Goal: Transaction & Acquisition: Purchase product/service

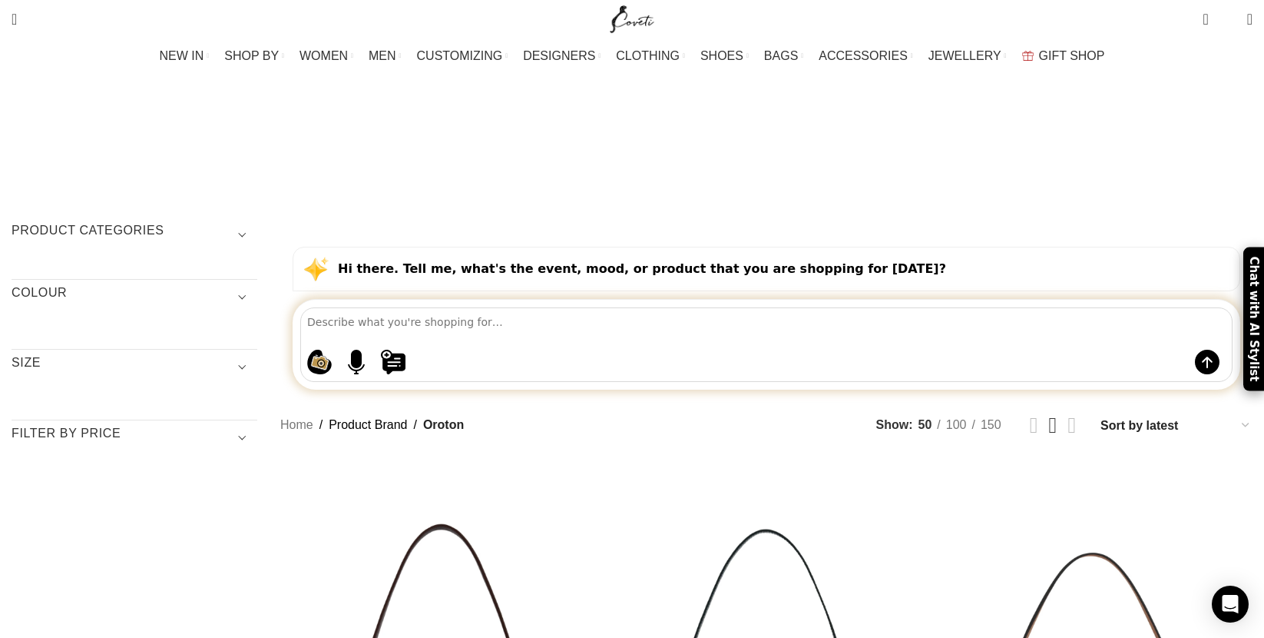
click at [257, 222] on h3 "Product categories" at bounding box center [135, 235] width 246 height 26
click at [188, 315] on link "Women" at bounding box center [125, 329] width 227 height 29
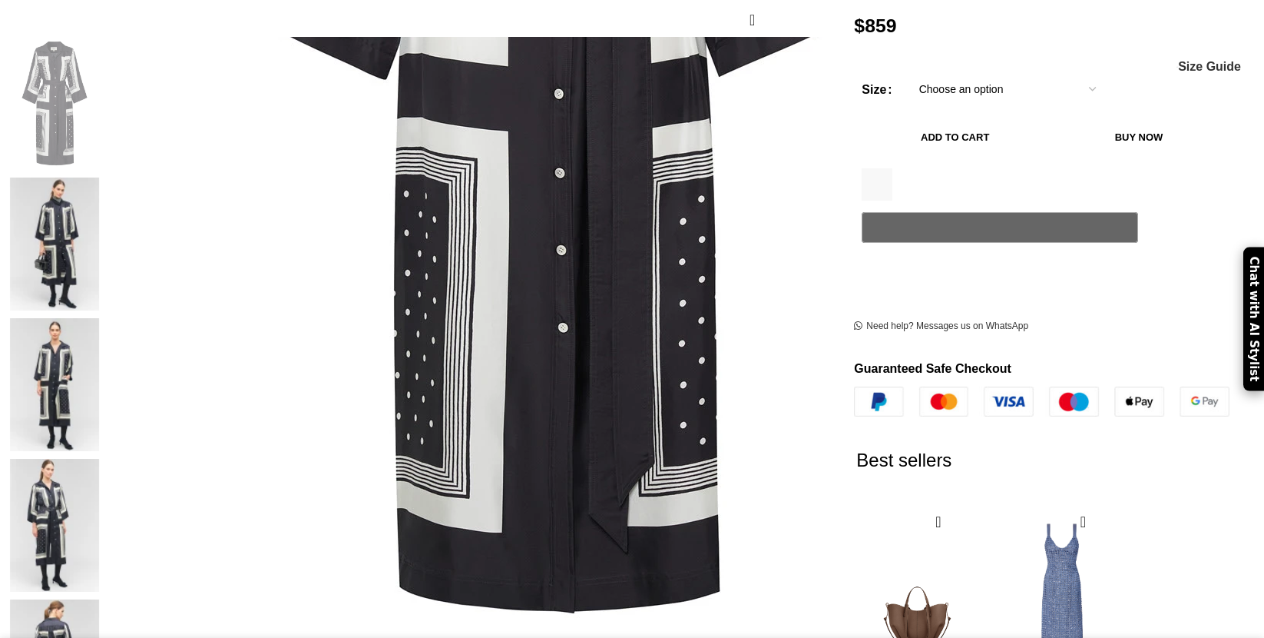
scroll to position [267, 0]
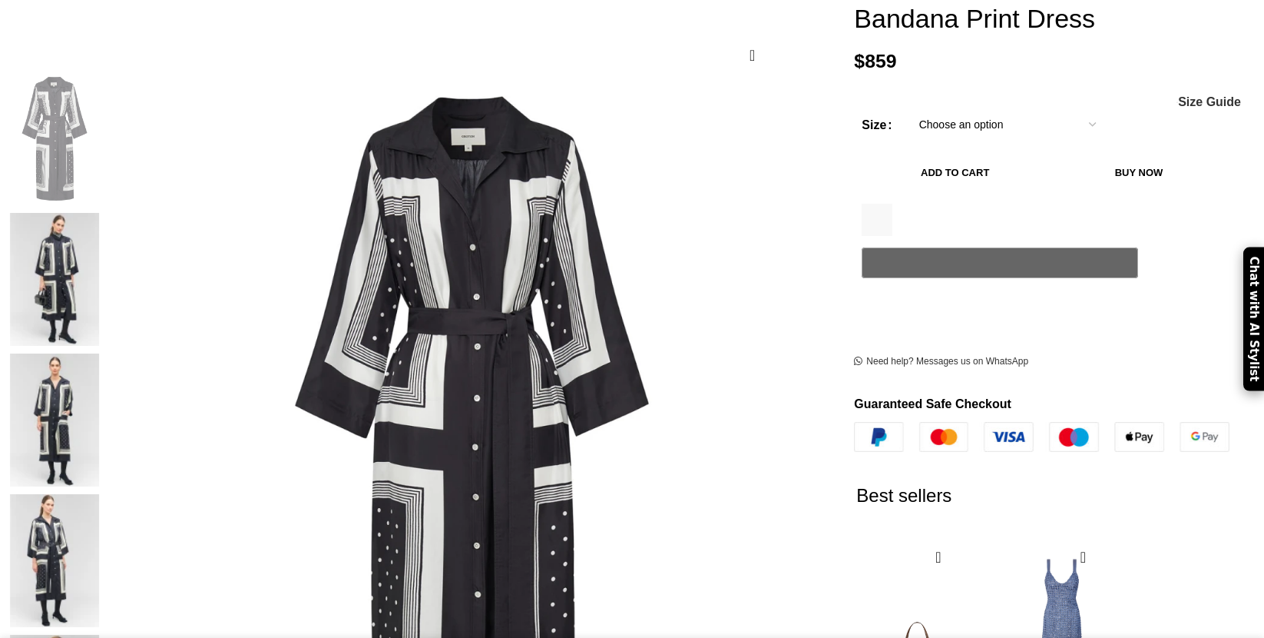
click at [101, 213] on img at bounding box center [55, 279] width 94 height 133
click at [101, 353] on img at bounding box center [55, 419] width 94 height 133
click at [101, 494] on img at bounding box center [55, 560] width 94 height 133
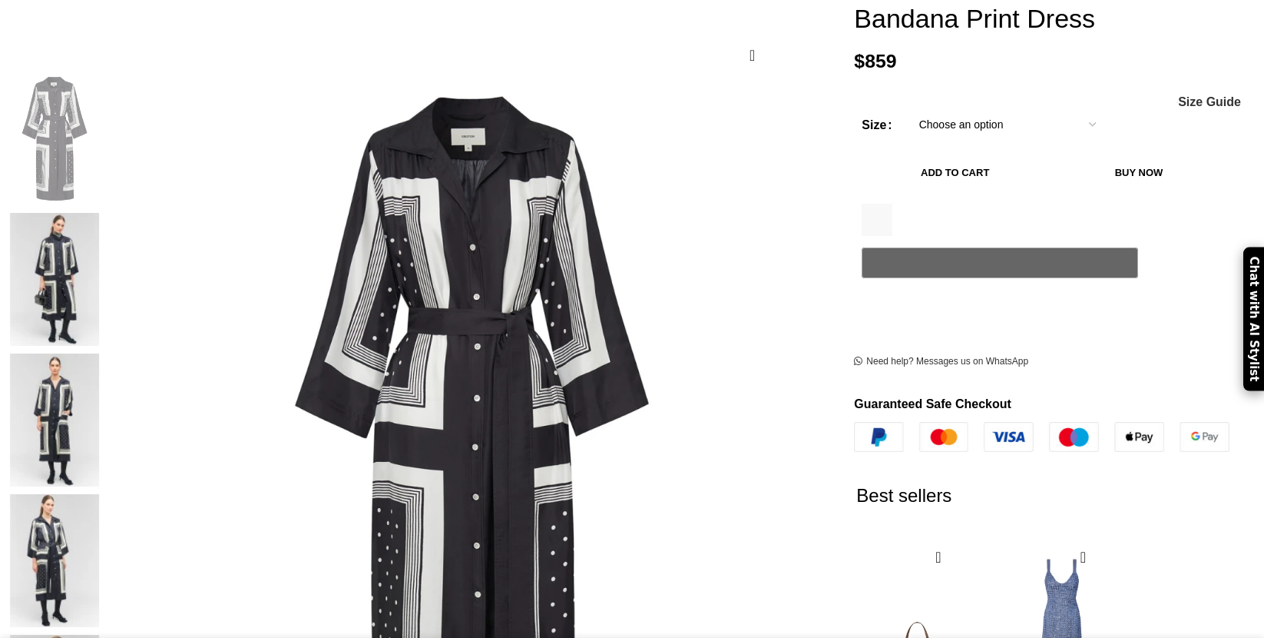
click at [101, 494] on img at bounding box center [55, 560] width 94 height 133
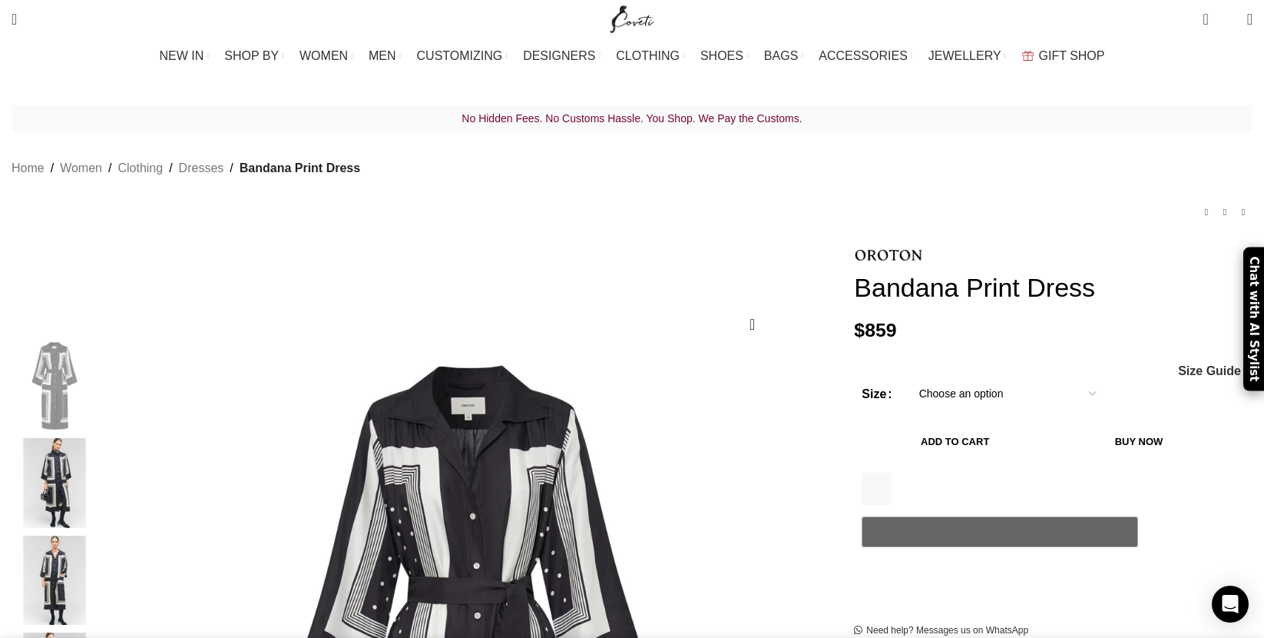
scroll to position [0, 647]
